Goal: Task Accomplishment & Management: Use online tool/utility

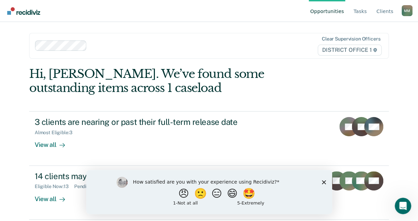
click at [324, 182] on polygon "Close survey" at bounding box center [324, 182] width 4 height 4
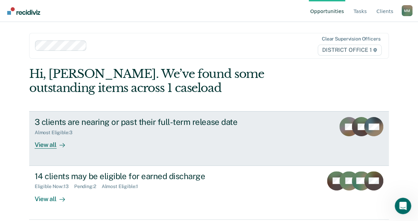
click at [217, 123] on div "3 clients are nearing or past their full-term release date" at bounding box center [155, 122] width 241 height 10
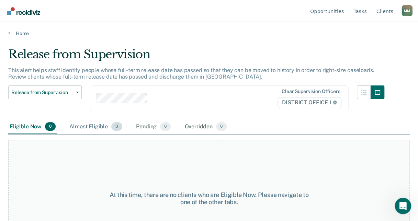
click at [77, 125] on div "Almost Eligible 3" at bounding box center [96, 127] width 56 height 15
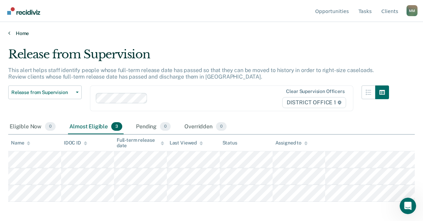
click at [23, 32] on link "Home" at bounding box center [211, 33] width 407 height 6
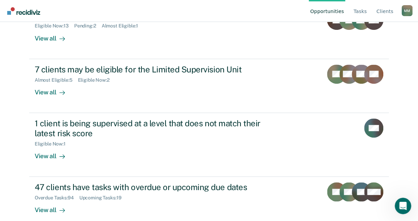
scroll to position [169, 0]
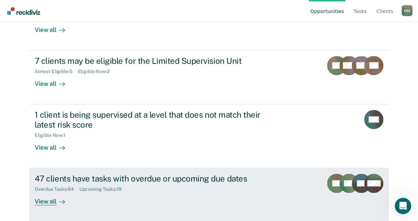
click at [47, 200] on div "View all" at bounding box center [54, 198] width 38 height 13
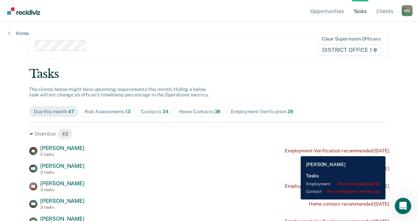
click at [296, 151] on div "Employment Verification recommended [DATE]" at bounding box center [337, 151] width 104 height 6
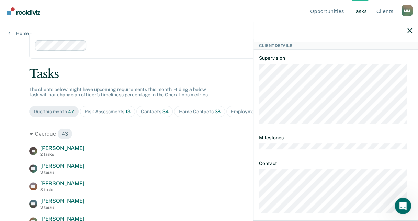
scroll to position [122, 0]
click at [410, 32] on icon "button" at bounding box center [410, 30] width 5 height 5
